Goal: Task Accomplishment & Management: Complete application form

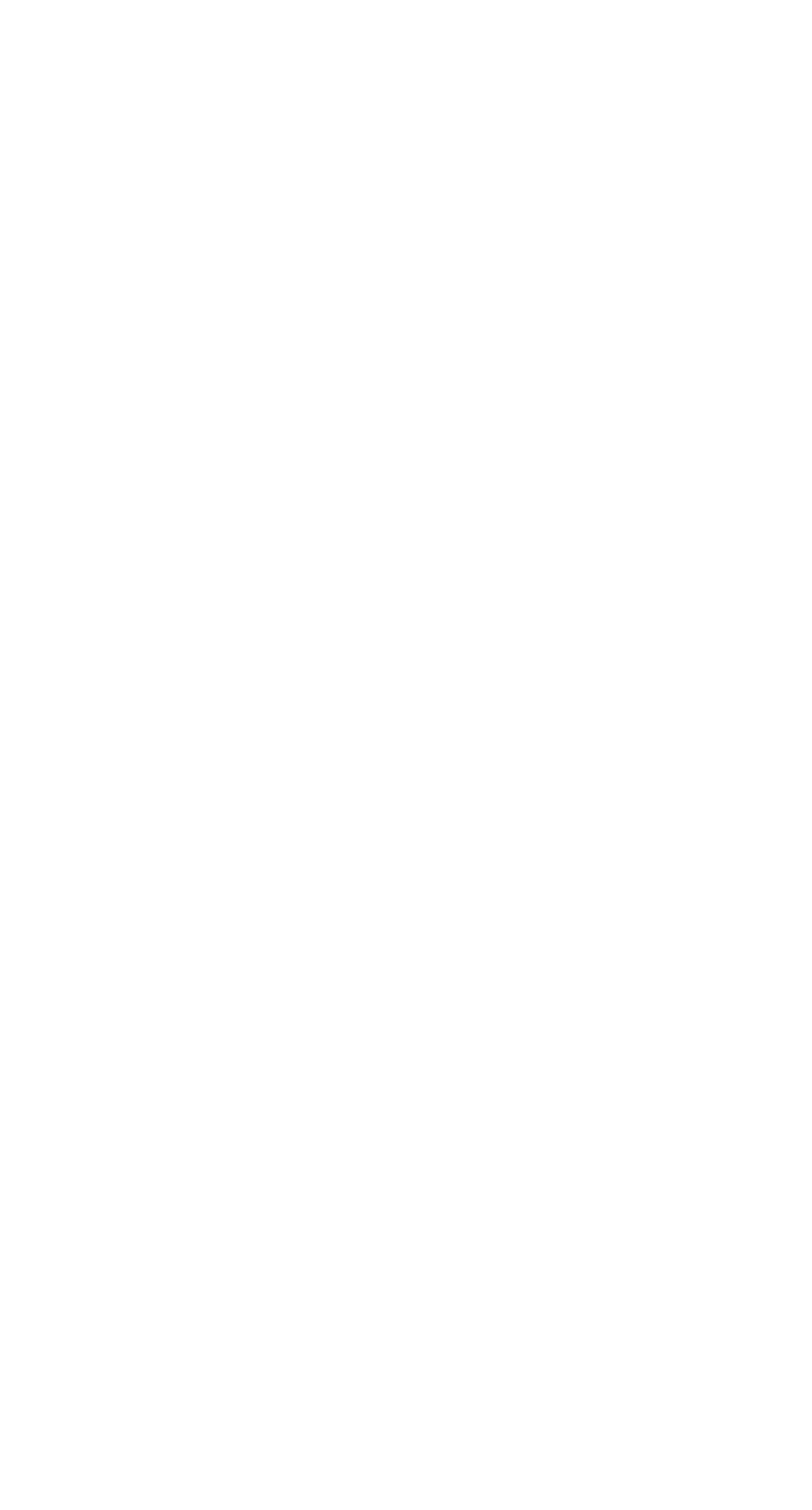
click at [21, 381] on div at bounding box center [406, 755] width 812 height 1510
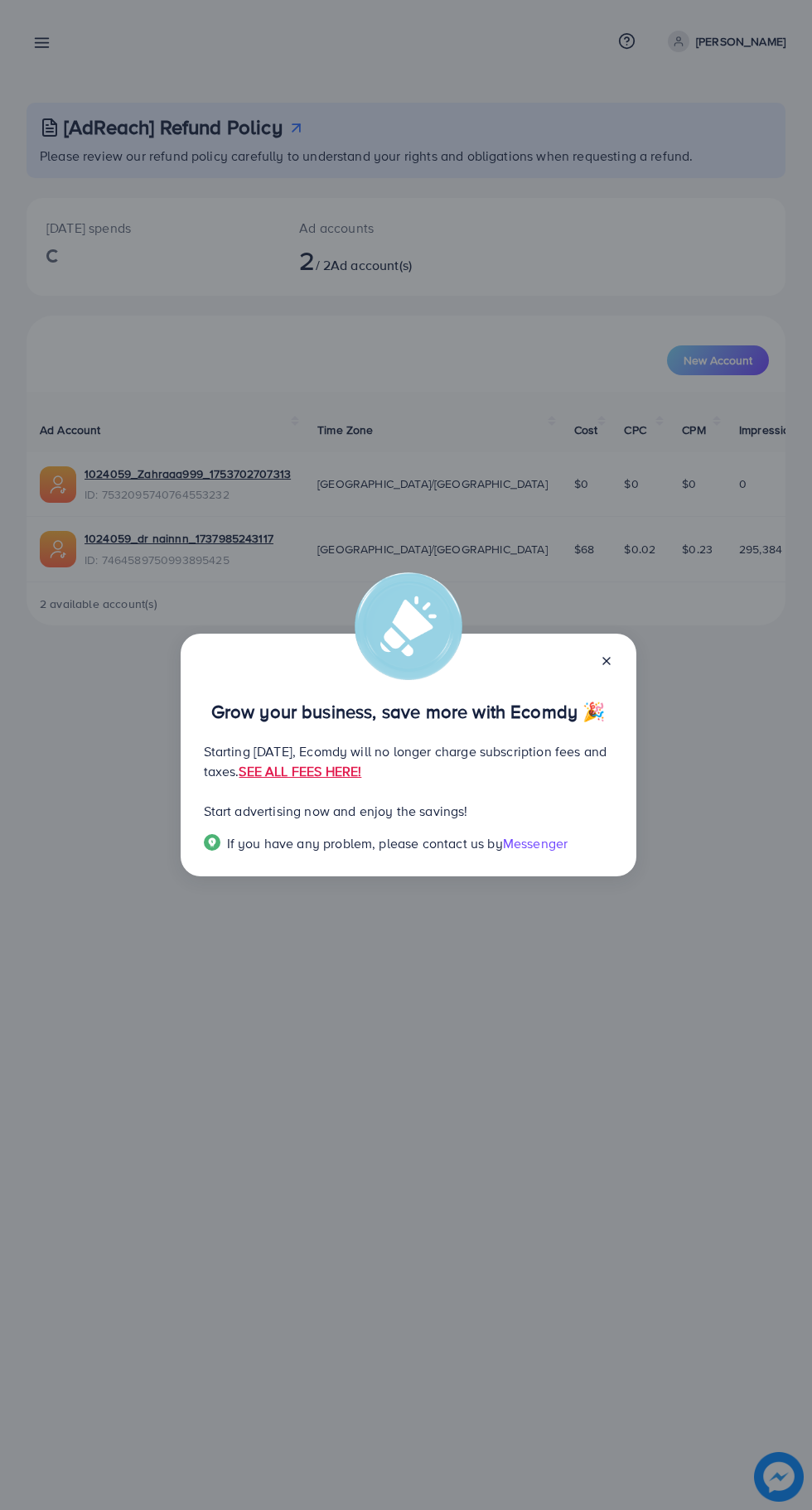
click at [765, 1074] on div "Grow your business, save more with Ecomdy 🎉 Starting [DATE], Ecomdy will no lon…" at bounding box center [406, 755] width 812 height 1510
click at [605, 660] on line at bounding box center [606, 660] width 7 height 7
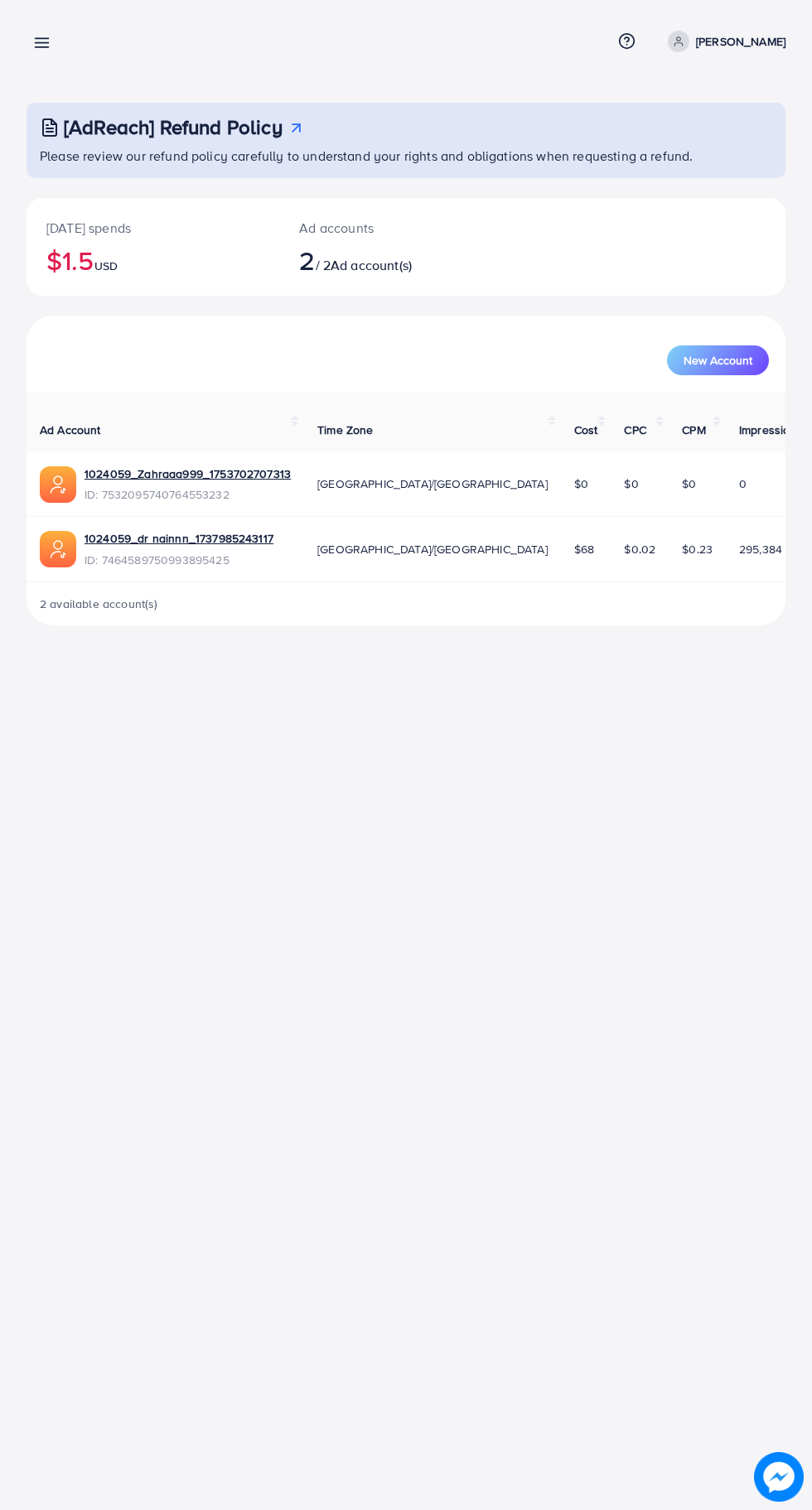
click at [613, 651] on div "Overview Help Center Contact Support Term and policy About Us [PERSON_NAME] Pro…" at bounding box center [406, 755] width 812 height 1510
click at [41, 43] on line at bounding box center [42, 43] width 13 height 0
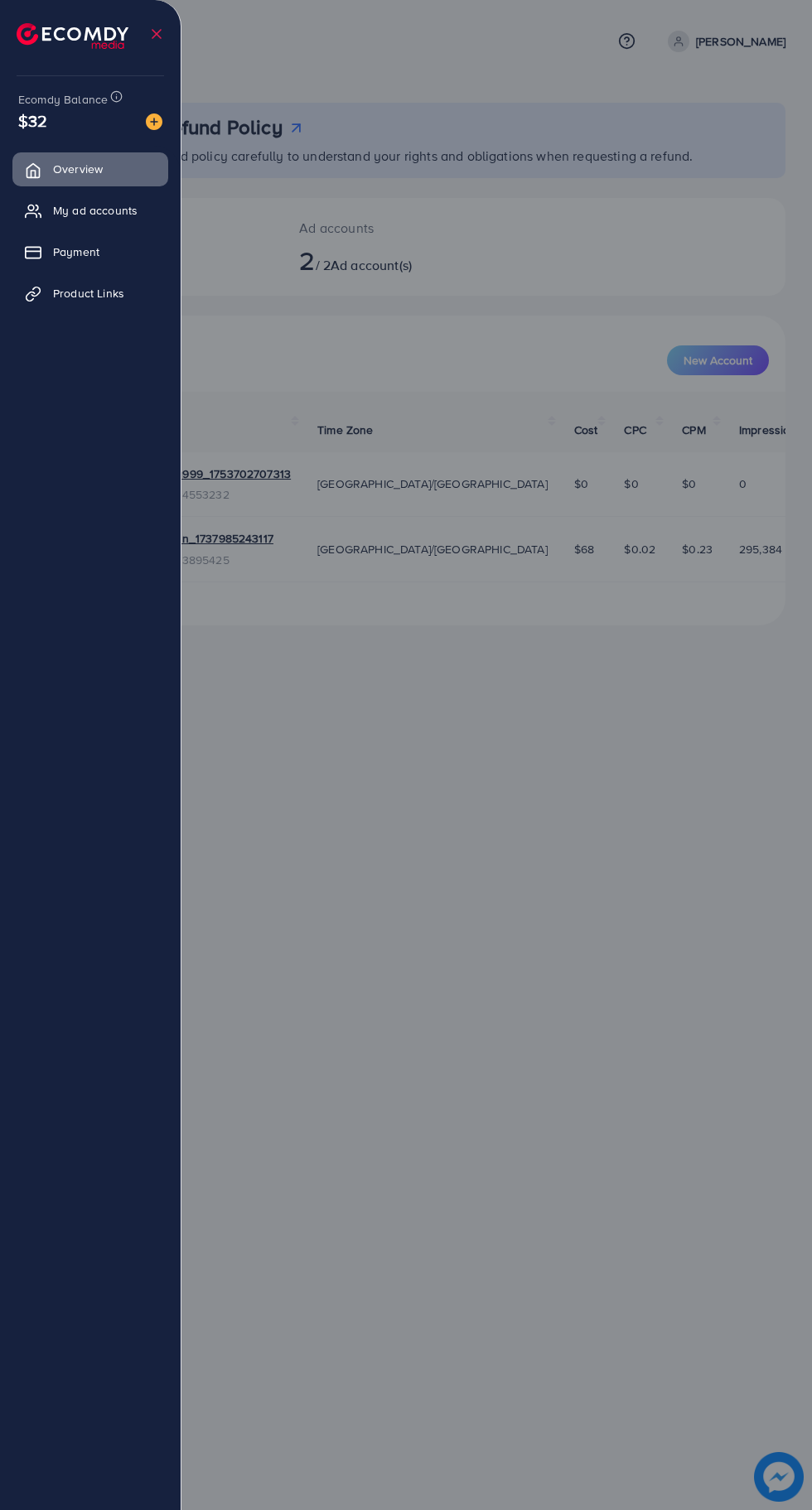
click at [124, 288] on span "Product Links" at bounding box center [89, 294] width 71 height 17
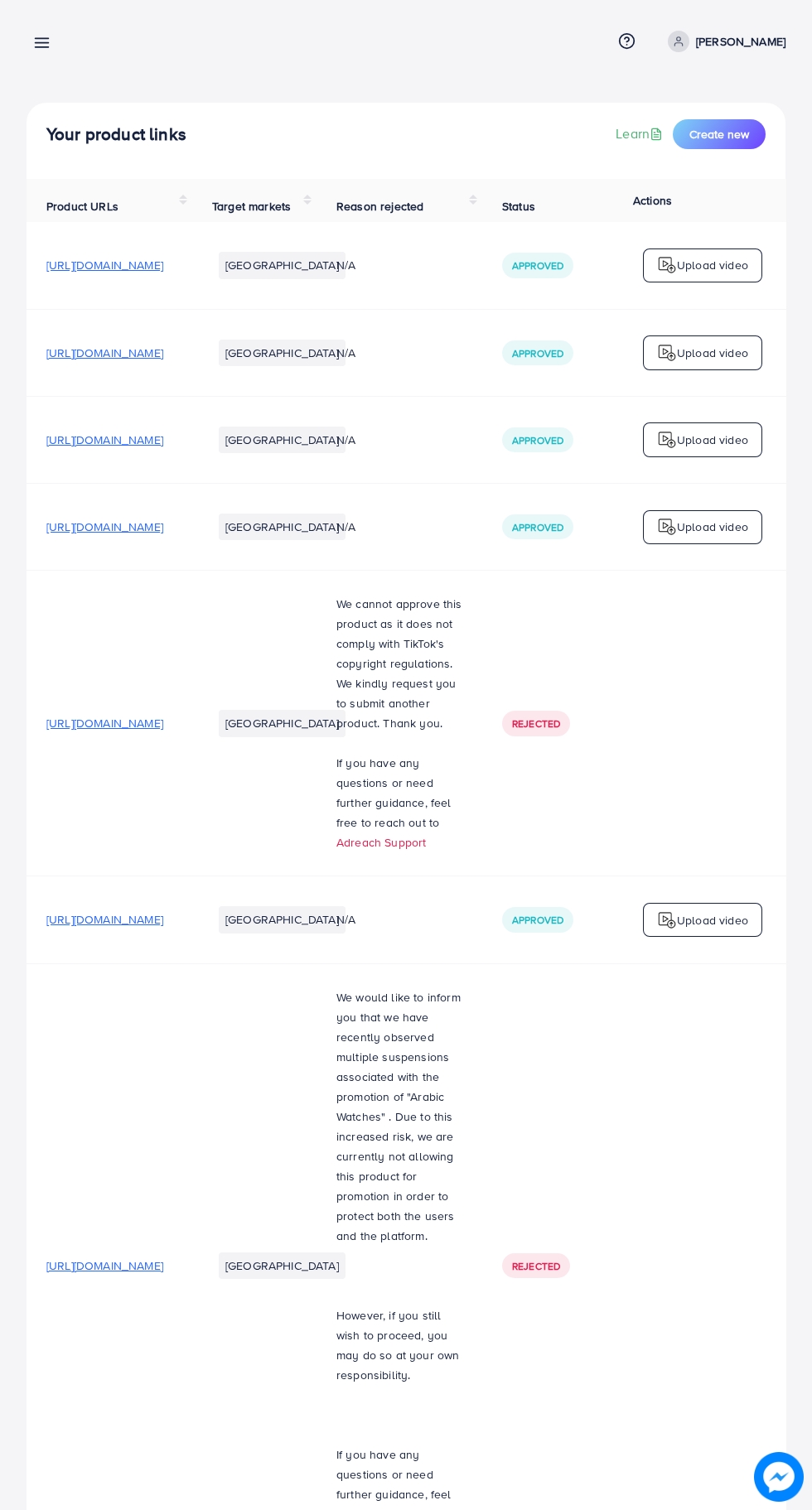
click at [738, 122] on button "Create new" at bounding box center [718, 134] width 92 height 30
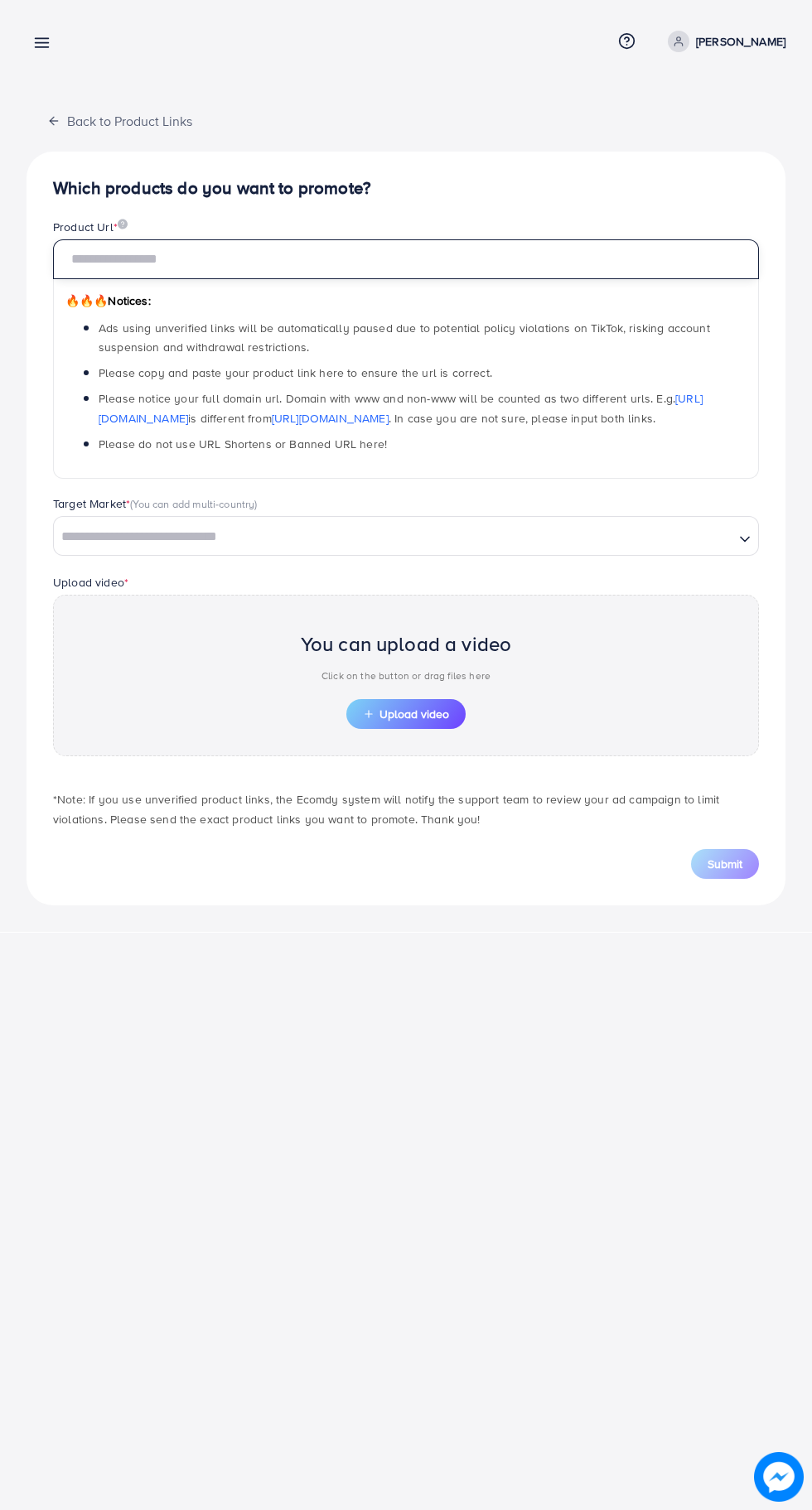
click at [503, 270] on input "text" at bounding box center [406, 259] width 706 height 40
click at [522, 265] on input "text" at bounding box center [406, 259] width 706 height 40
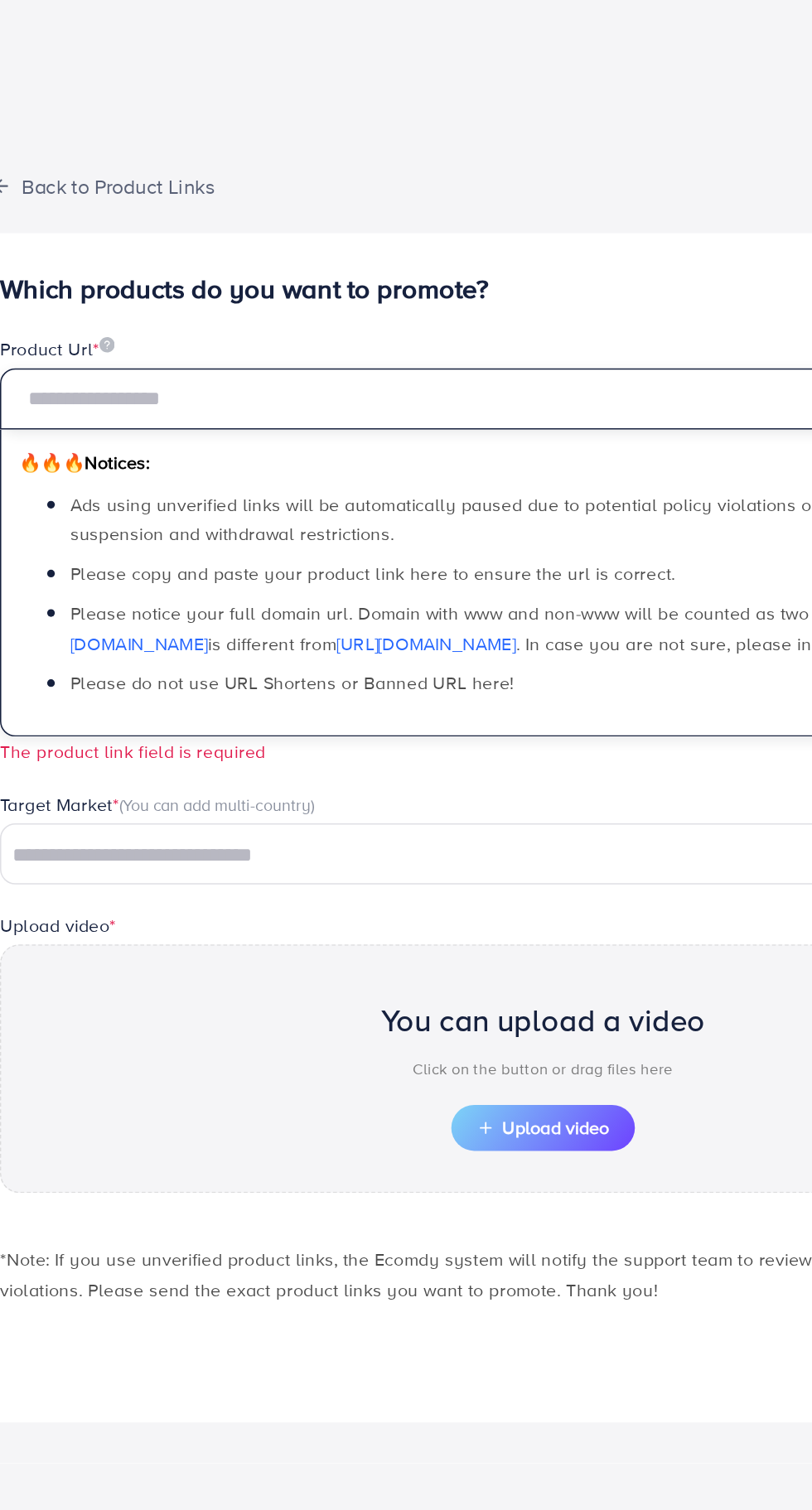
click at [377, 249] on input "text" at bounding box center [406, 259] width 706 height 40
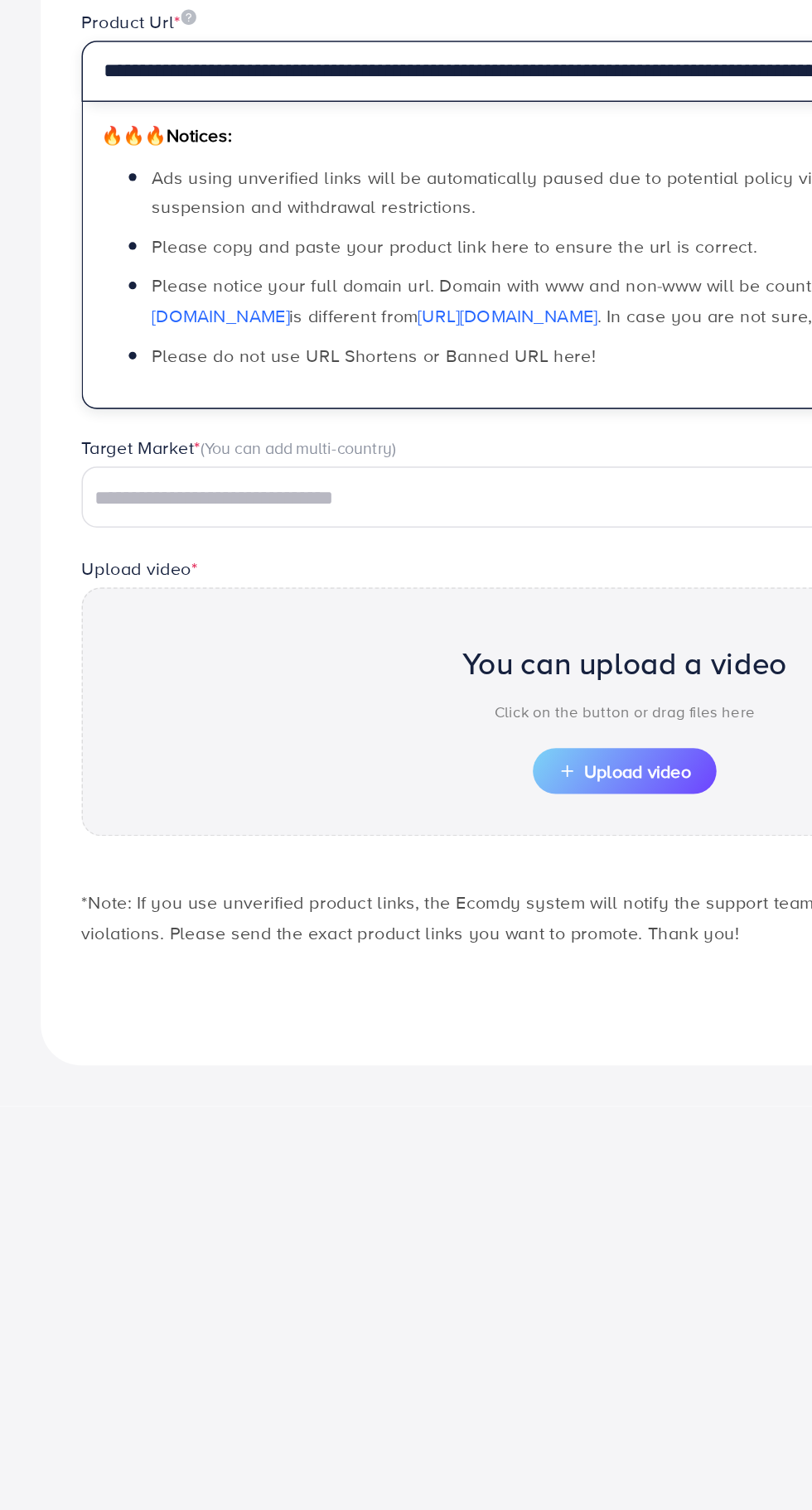
type input "**********"
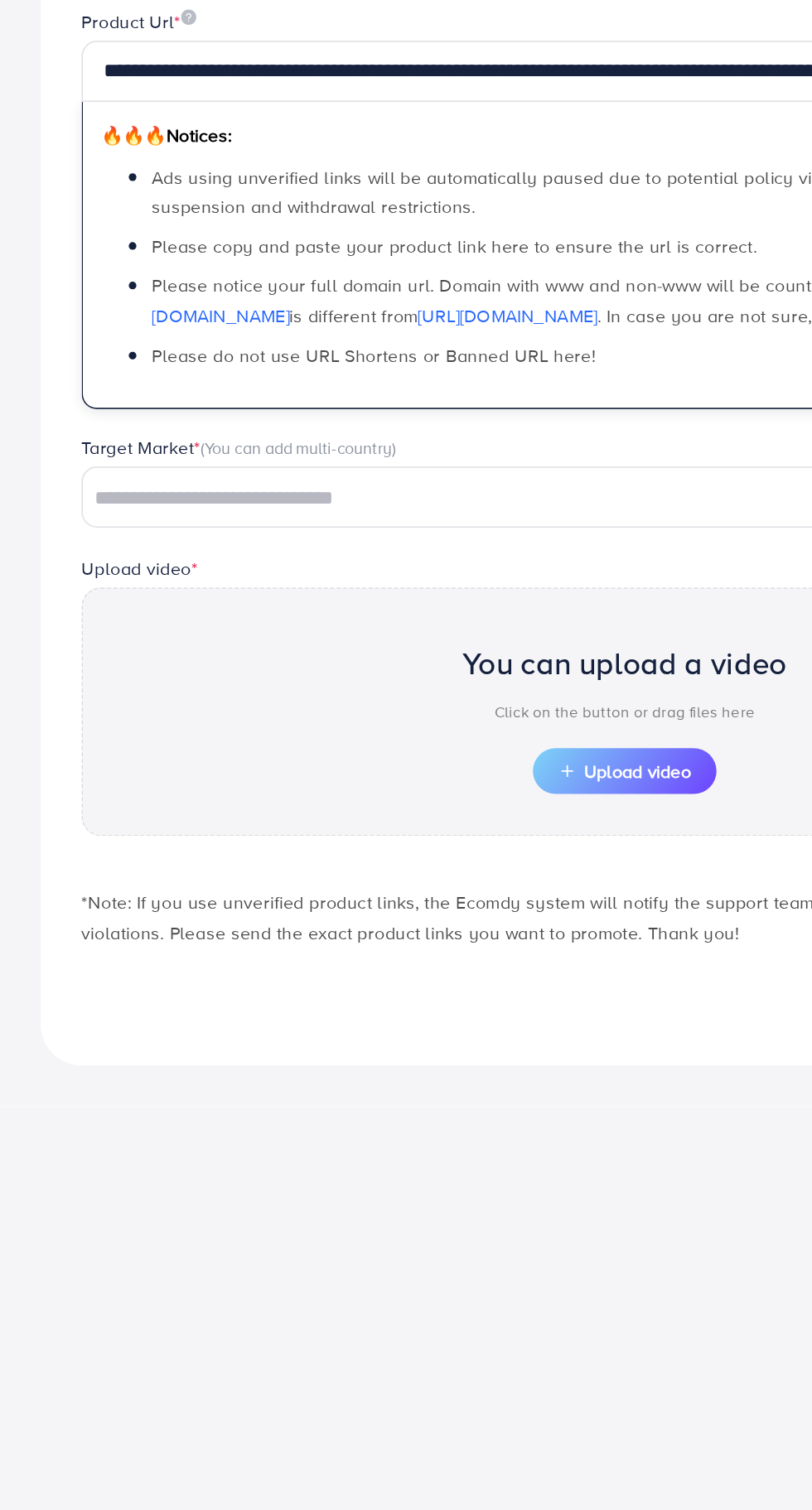
click at [367, 541] on input "Search for option" at bounding box center [394, 537] width 677 height 26
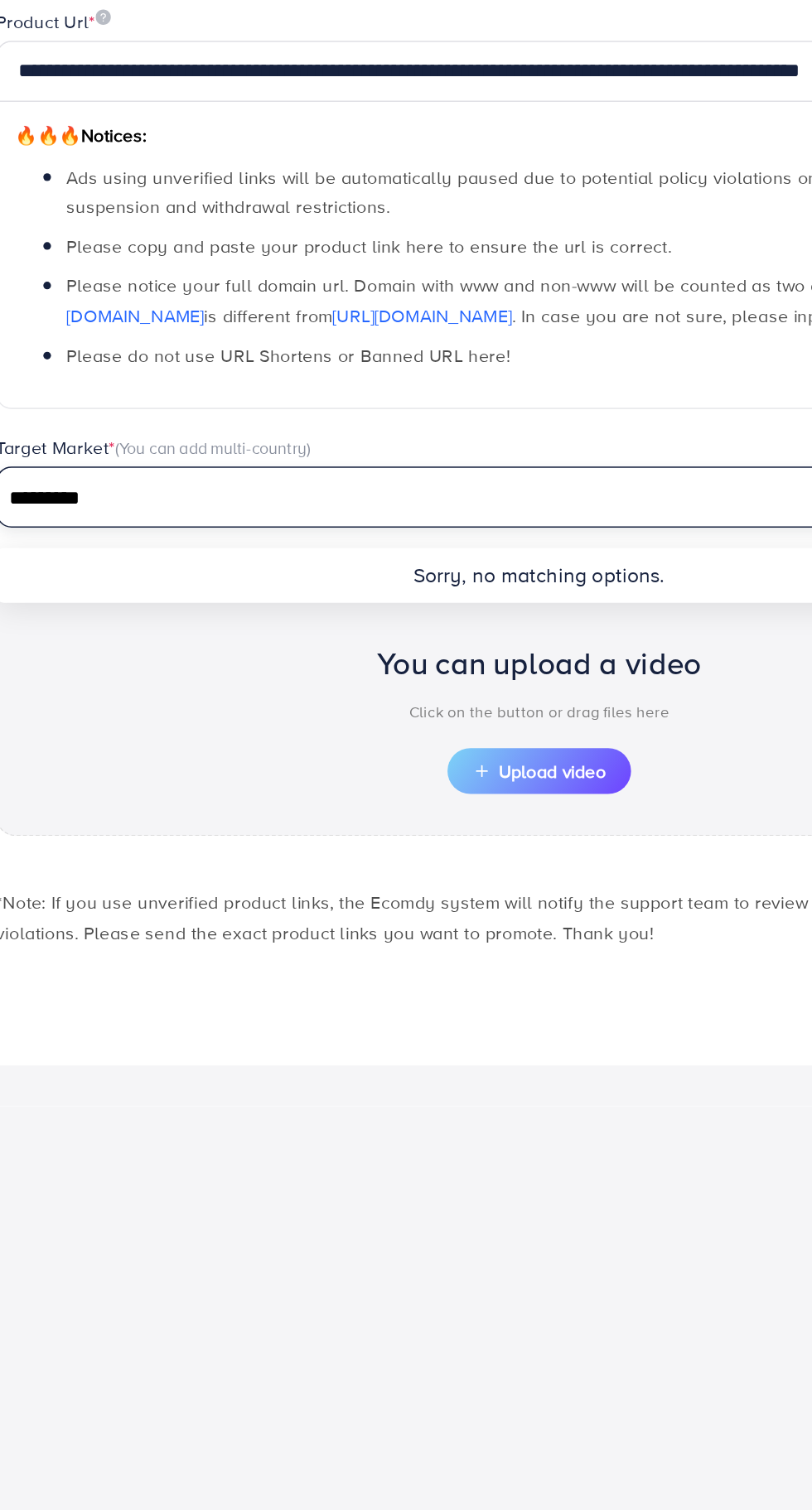
type input "********"
click at [428, 716] on span "Upload video" at bounding box center [406, 714] width 86 height 11
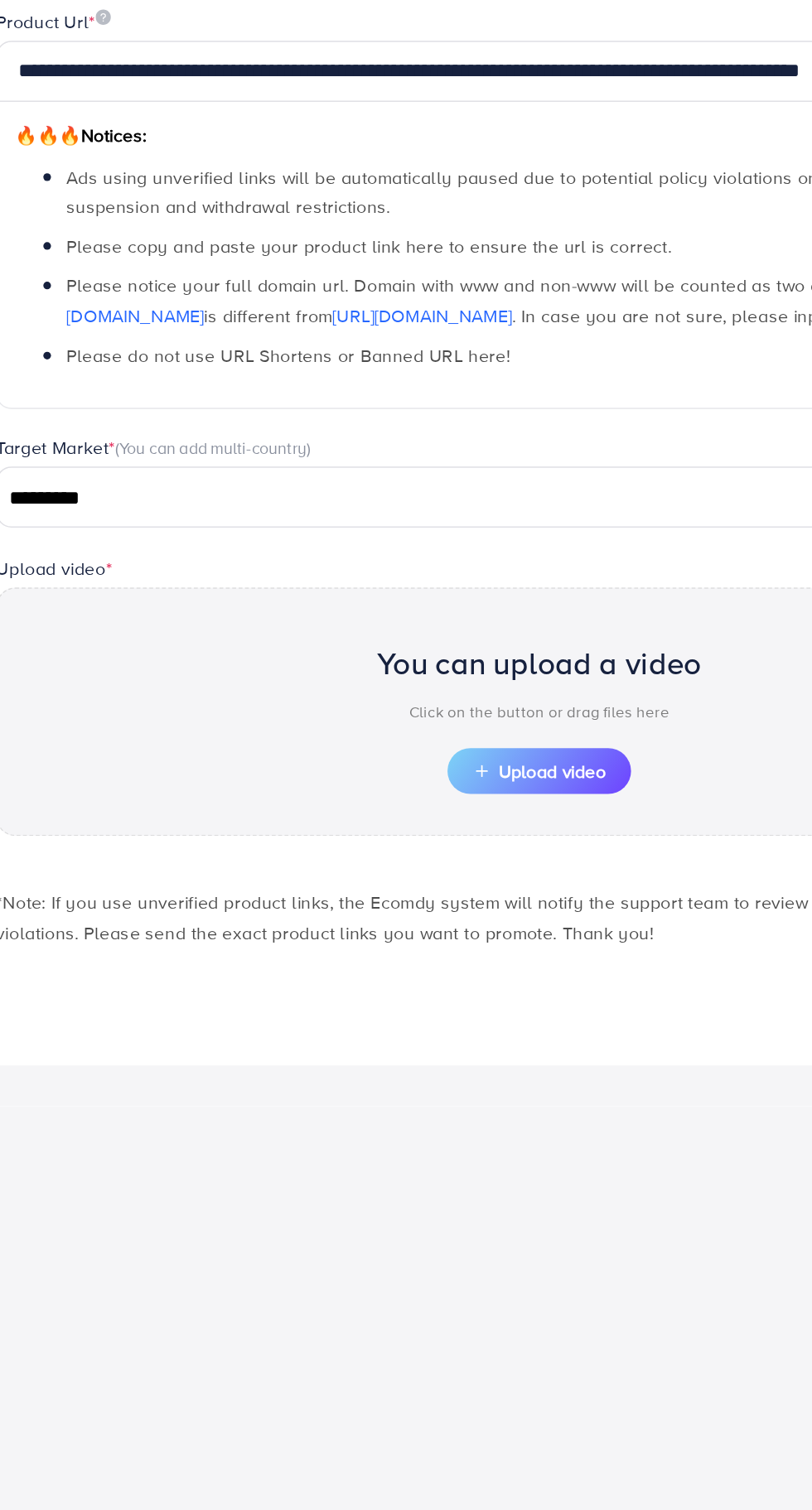
click at [433, 725] on button "Upload video" at bounding box center [406, 714] width 119 height 30
